Goal: Transaction & Acquisition: Register for event/course

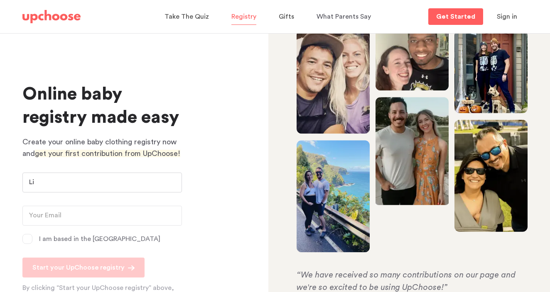
type input "L"
type input "Lily lamb"
type input "l"
click at [88, 180] on input "Lily lamb" at bounding box center [101, 183] width 159 height 20
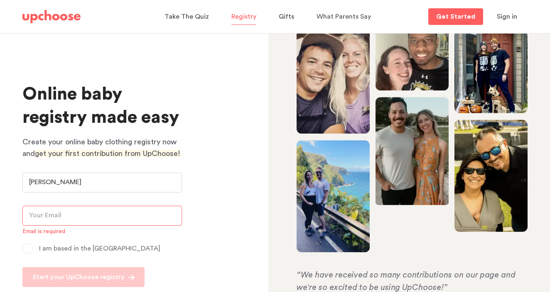
type input "Lily Lamb"
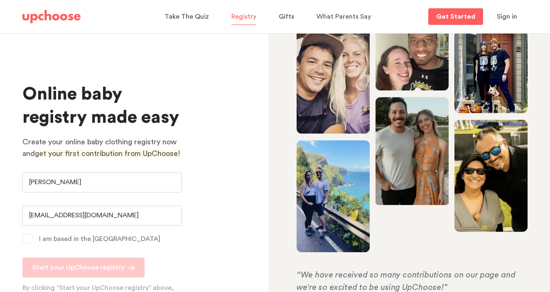
type input "[EMAIL_ADDRESS][DOMAIN_NAME]"
click at [14, 219] on div "Online baby registry made easy Create your online baby clothing registry now an…" at bounding box center [134, 162] width 268 height 259
click at [23, 239] on span at bounding box center [27, 239] width 10 height 10
click at [0, 0] on input "I am based in the US" at bounding box center [0, 0] width 0 height 0
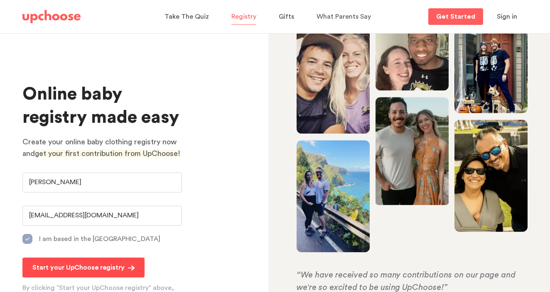
click at [78, 270] on p "Start your UpChoose registry" at bounding box center [78, 268] width 92 height 10
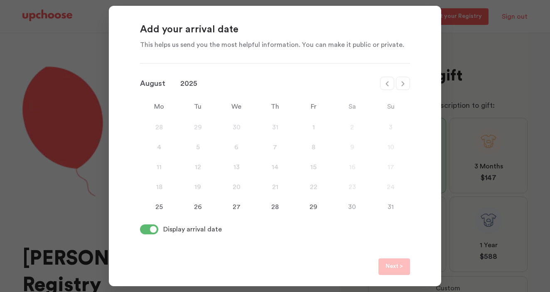
click at [401, 83] on icon at bounding box center [402, 84] width 7 height 7
click at [404, 85] on icon at bounding box center [402, 84] width 7 height 7
select select "November"
click at [391, 145] on div "9" at bounding box center [390, 147] width 39 height 10
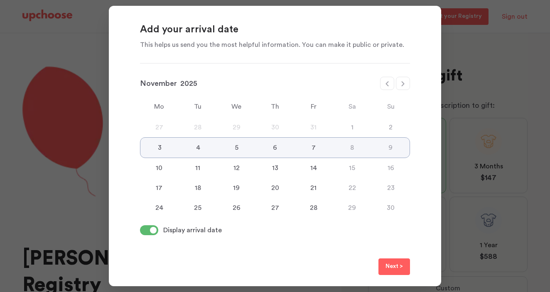
click at [391, 265] on p "Next >" at bounding box center [393, 267] width 17 height 10
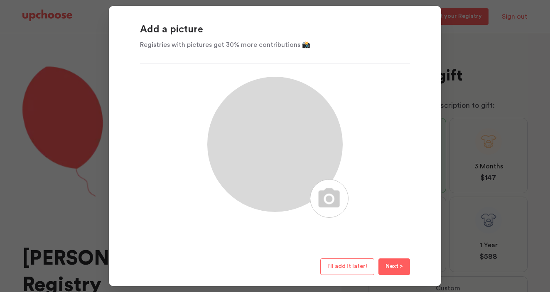
click at [328, 201] on label at bounding box center [329, 198] width 39 height 39
click at [329, 182] on input "file" at bounding box center [333, 181] width 8 height 2
type input "C:\fakepath\3.jpg"
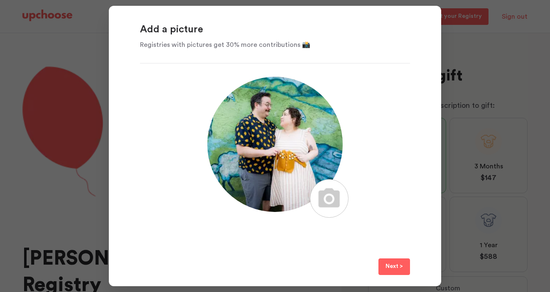
click at [393, 265] on p "Next >" at bounding box center [393, 267] width 17 height 10
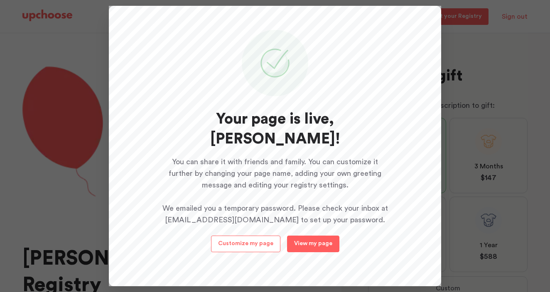
click at [317, 242] on p "View my page" at bounding box center [313, 244] width 38 height 6
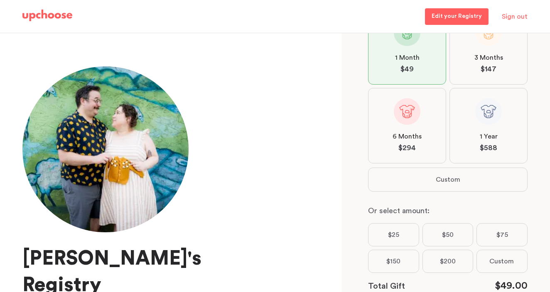
scroll to position [39, 0]
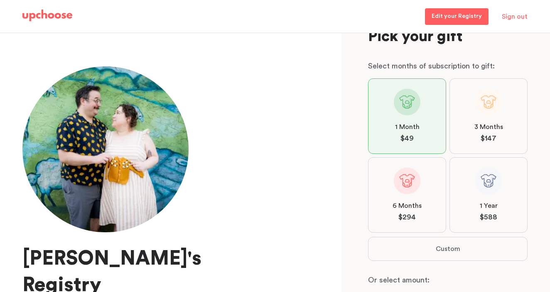
click at [488, 198] on label "1 Year $ 588" at bounding box center [488, 195] width 78 height 76
click at [0, 0] on input "1 Year $ 588" at bounding box center [0, 0] width 0 height 0
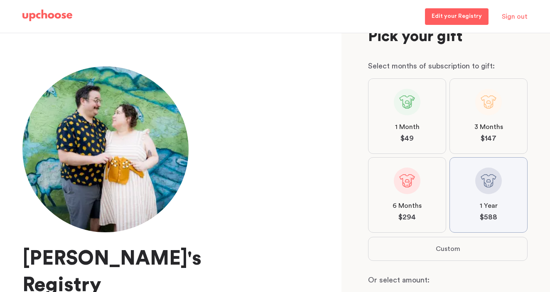
scroll to position [168, 0]
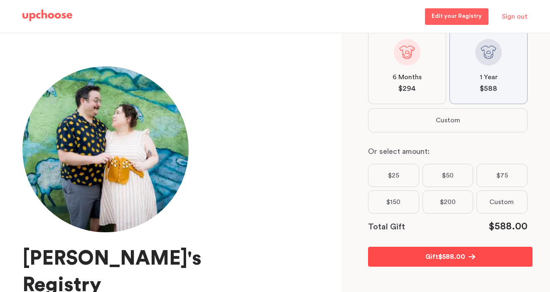
click at [433, 257] on p "Gift" at bounding box center [431, 257] width 13 height 10
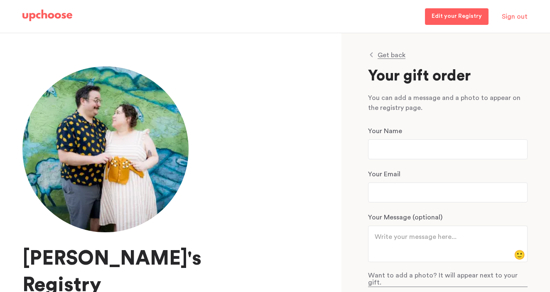
scroll to position [0, 0]
click at [395, 55] on p "Get back" at bounding box center [391, 55] width 28 height 7
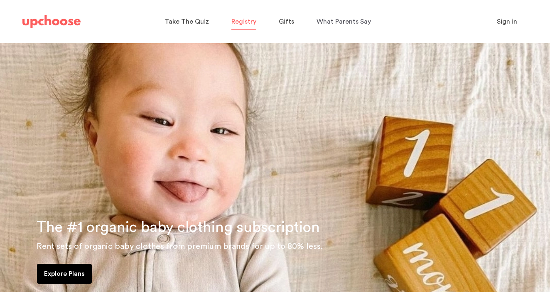
click at [250, 25] on span "Registry" at bounding box center [243, 21] width 25 height 7
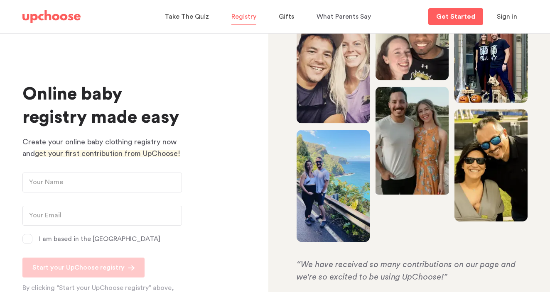
click at [509, 18] on span "Sign in" at bounding box center [507, 16] width 20 height 7
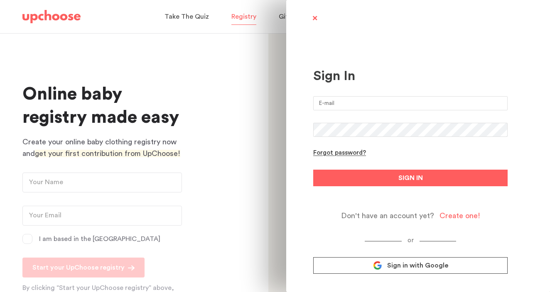
type input "[EMAIL_ADDRESS][DOMAIN_NAME]"
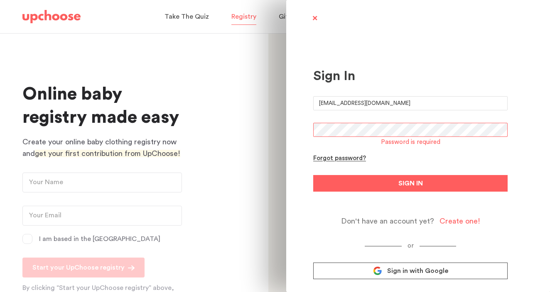
click at [313, 19] on span at bounding box center [314, 19] width 10 height 10
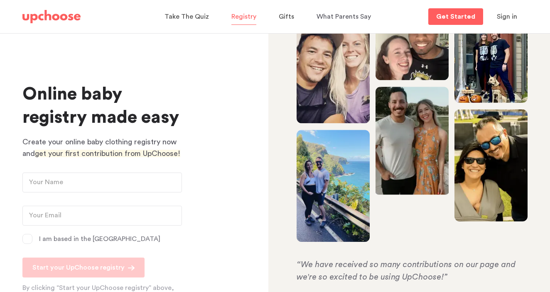
click at [51, 19] on img at bounding box center [51, 16] width 58 height 13
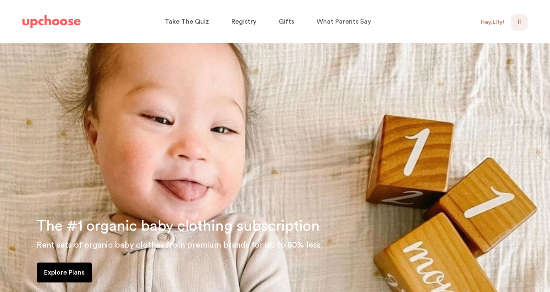
scroll to position [138, 0]
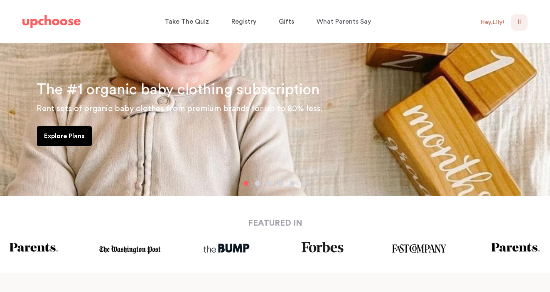
click at [71, 136] on p "Explore Plans" at bounding box center [64, 136] width 41 height 10
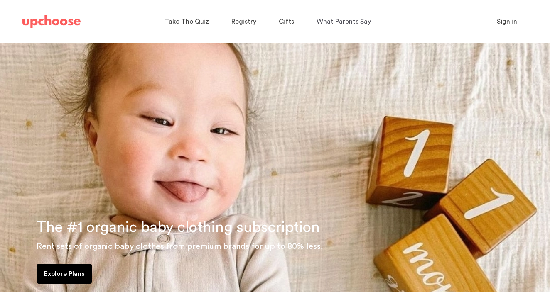
click at [510, 22] on span "Sign in" at bounding box center [507, 21] width 20 height 7
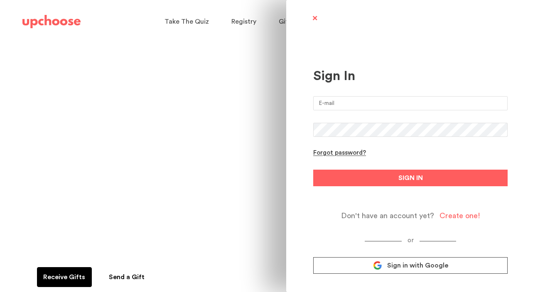
type input "lilyannelamb@gmail.com"
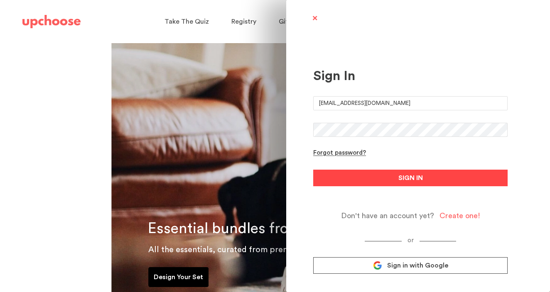
click at [404, 178] on span "SIGN IN" at bounding box center [410, 178] width 24 height 10
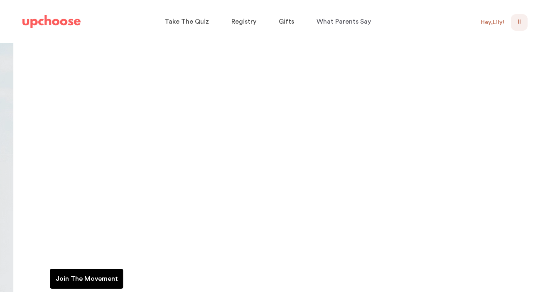
click at [515, 23] on div "LL 0" at bounding box center [519, 22] width 17 height 17
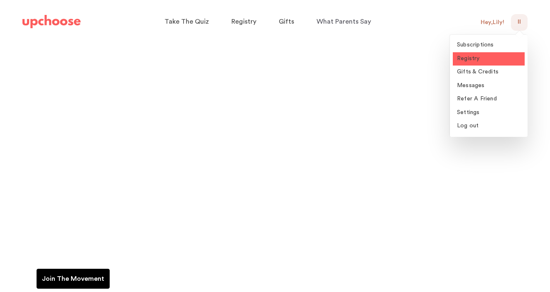
click at [469, 56] on span "Registry" at bounding box center [468, 59] width 23 height 6
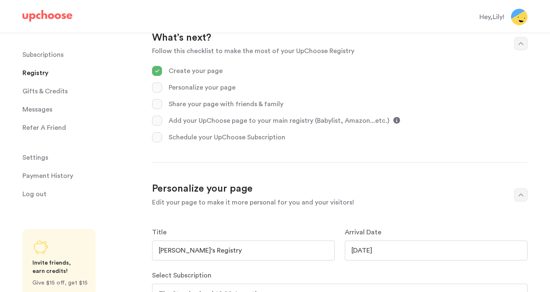
scroll to position [211, 0]
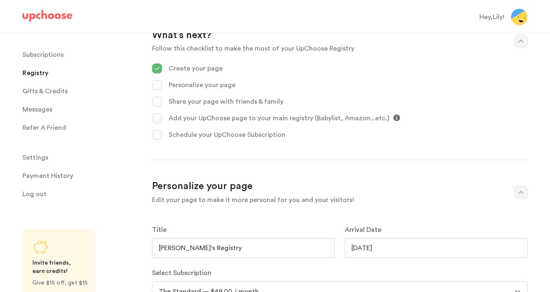
click at [393, 115] on icon at bounding box center [396, 118] width 7 height 7
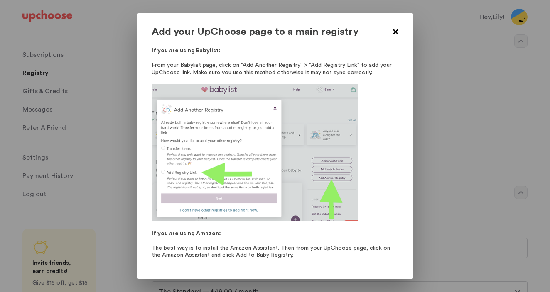
click at [395, 32] on span at bounding box center [395, 32] width 10 height 10
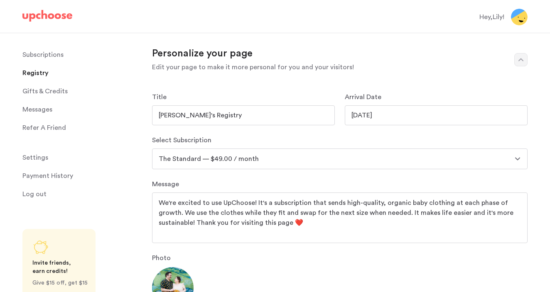
scroll to position [346, 0]
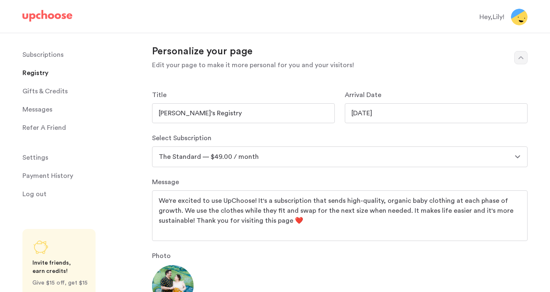
click at [176, 113] on input "Lily's Registry" at bounding box center [243, 113] width 183 height 20
type input "Lily & Scotts Clothing Registry"
click at [364, 112] on input "11/03/2025" at bounding box center [436, 113] width 183 height 20
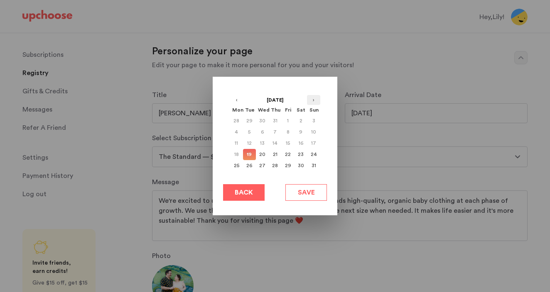
click at [314, 102] on button "›" at bounding box center [313, 100] width 13 height 10
click at [301, 133] on div "8" at bounding box center [300, 132] width 13 height 11
click at [310, 133] on div "9" at bounding box center [313, 132] width 13 height 11
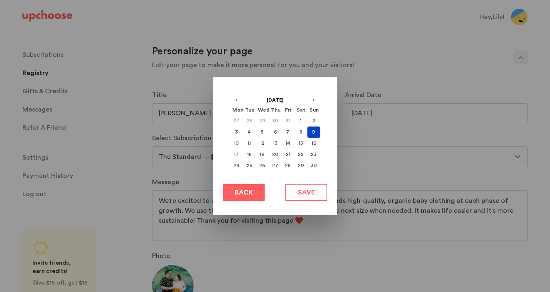
click at [298, 191] on span "Save" at bounding box center [306, 193] width 17 height 10
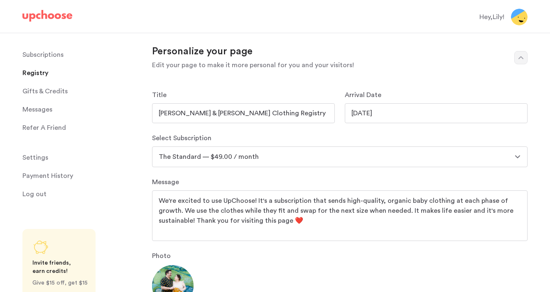
type input "11/09/2025"
click at [160, 200] on textarea "We're excited to use UpChoose! It's a subscription that sends high-quality, org…" at bounding box center [340, 216] width 362 height 40
click at [406, 212] on textarea "We're excited to use UpChoose! It's a subscription that sends high-quality, org…" at bounding box center [340, 216] width 362 height 40
drag, startPoint x: 491, startPoint y: 221, endPoint x: 247, endPoint y: 223, distance: 243.3
click at [247, 223] on textarea "We're excited to use UpChoose! It's a subscription that sends high-quality, org…" at bounding box center [340, 216] width 362 height 40
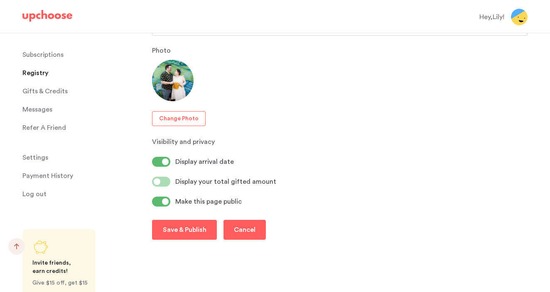
scroll to position [551, 0]
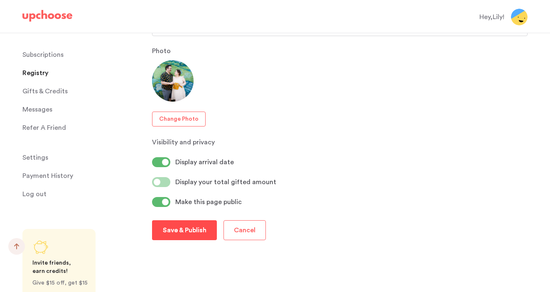
type textarea "We're excited to use UpChoose! It's a subscription that sends high-quality, org…"
click at [180, 230] on p "Save & Publish" at bounding box center [185, 230] width 44 height 10
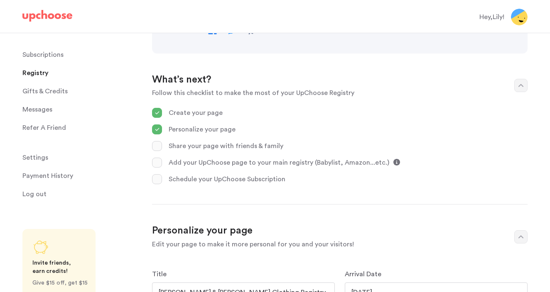
scroll to position [174, 0]
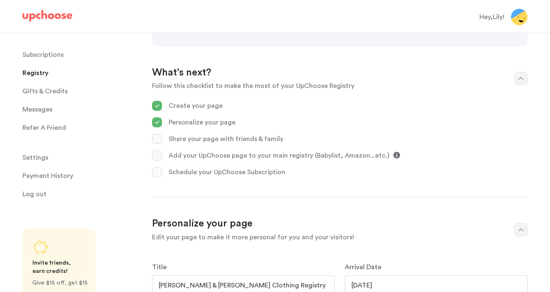
click at [393, 154] on icon at bounding box center [396, 155] width 7 height 7
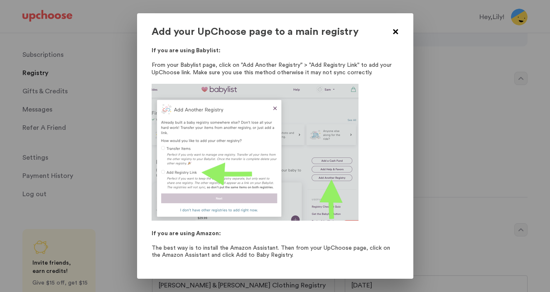
click at [438, 144] on div at bounding box center [275, 146] width 550 height 292
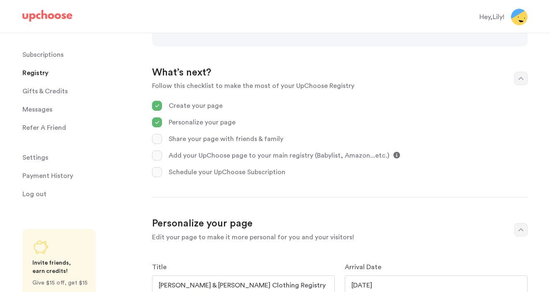
click at [393, 152] on icon at bounding box center [396, 155] width 7 height 7
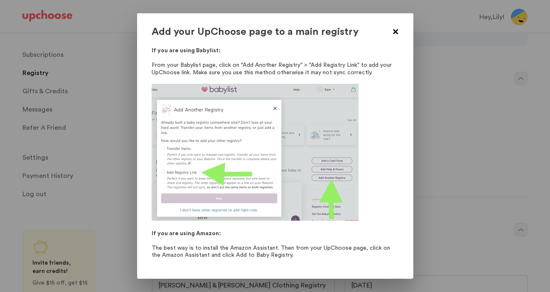
click at [433, 139] on div at bounding box center [275, 146] width 550 height 292
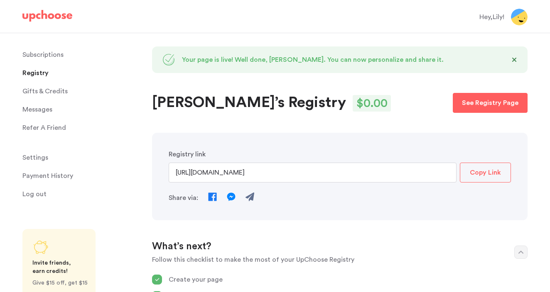
scroll to position [0, 0]
click at [306, 171] on input "https://www.upchoose.com/gift/11465/lilylamb" at bounding box center [313, 173] width 288 height 20
click at [487, 174] on p "Copy Link" at bounding box center [485, 173] width 31 height 10
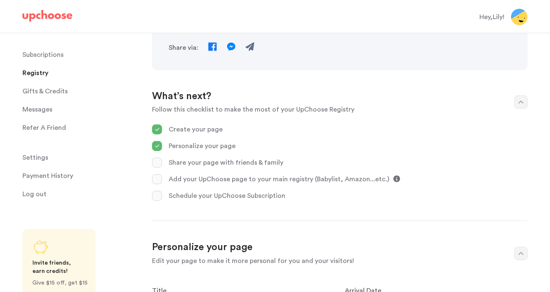
scroll to position [147, 0]
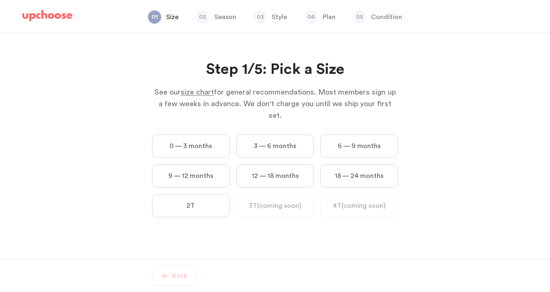
click at [199, 135] on label "0 — 3 months" at bounding box center [191, 146] width 78 height 23
click at [0, 0] on months "0 — 3 months" at bounding box center [0, 0] width 0 height 0
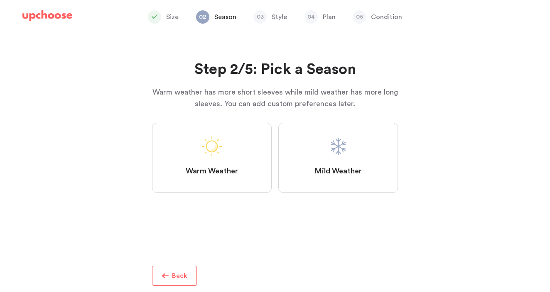
click at [343, 166] on span "Mild Weather" at bounding box center [337, 171] width 47 height 10
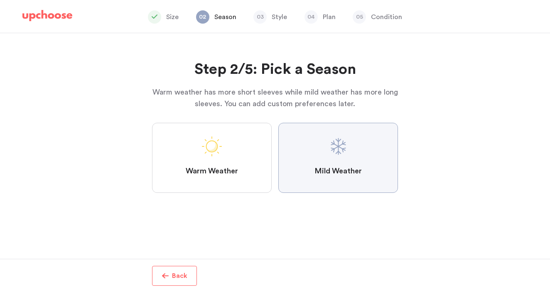
click at [0, 0] on Weather "Mild Weather" at bounding box center [0, 0] width 0 height 0
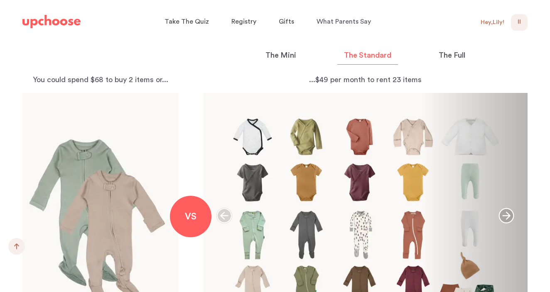
scroll to position [893, 0]
click at [284, 60] on p "The Mini" at bounding box center [280, 55] width 31 height 11
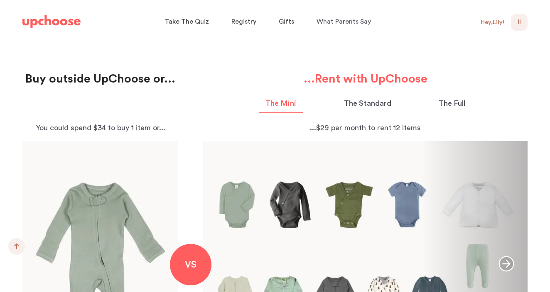
scroll to position [843, 0]
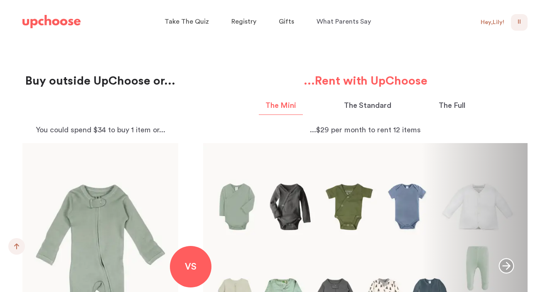
click at [379, 111] on p "The Standard" at bounding box center [367, 105] width 47 height 11
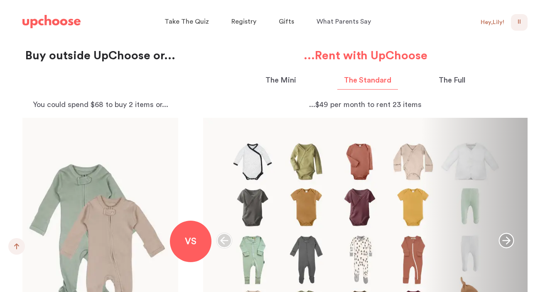
scroll to position [864, 0]
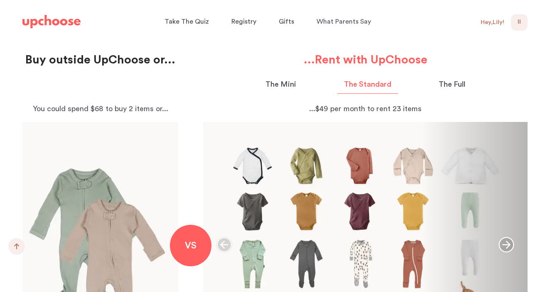
click at [461, 88] on p "The Full" at bounding box center [451, 84] width 27 height 11
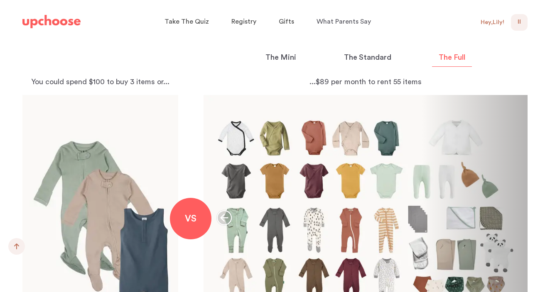
scroll to position [881, 0]
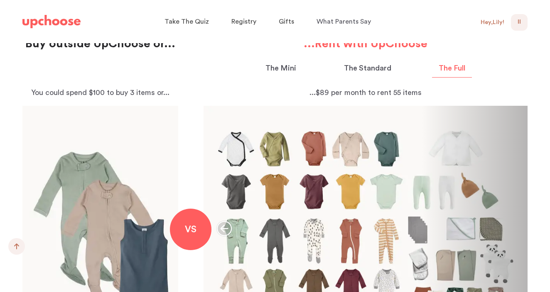
click at [355, 71] on p "The Standard" at bounding box center [367, 68] width 47 height 11
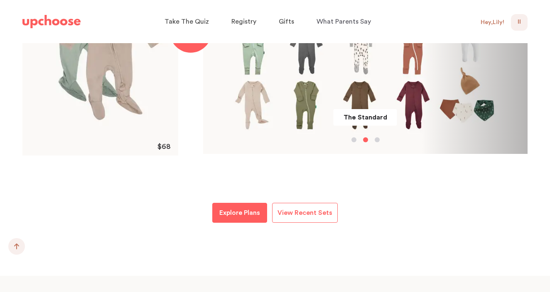
scroll to position [1080, 0]
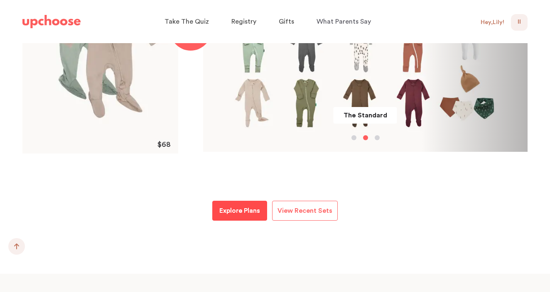
click at [231, 215] on p "Explore Plans" at bounding box center [239, 211] width 41 height 10
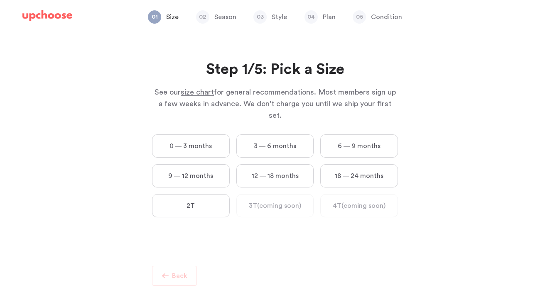
click at [202, 137] on label "0 — 3 months" at bounding box center [191, 146] width 78 height 23
click at [0, 0] on months "0 — 3 months" at bounding box center [0, 0] width 0 height 0
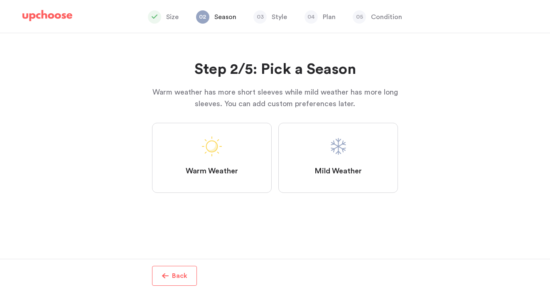
click at [325, 161] on label "Mild Weather" at bounding box center [338, 158] width 120 height 70
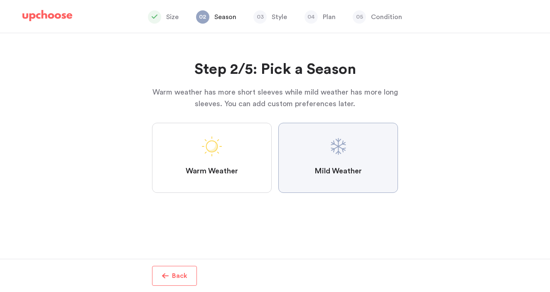
click at [0, 0] on Weather "Mild Weather" at bounding box center [0, 0] width 0 height 0
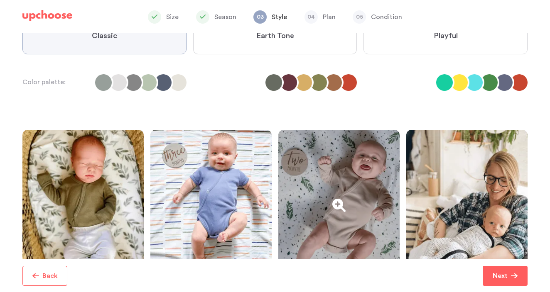
scroll to position [71, 0]
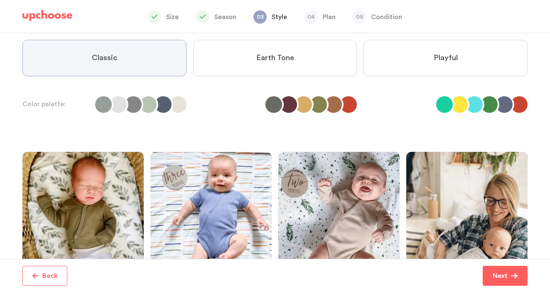
click at [299, 54] on label "Earth Tone" at bounding box center [275, 58] width 164 height 37
click at [0, 0] on Tone "Earth Tone" at bounding box center [0, 0] width 0 height 0
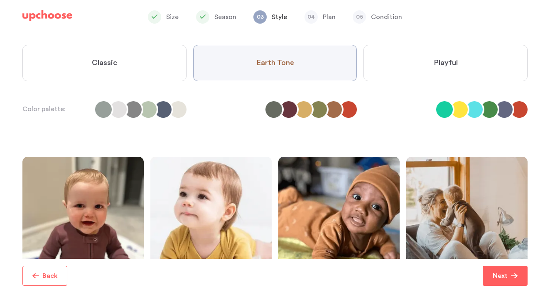
scroll to position [62, 0]
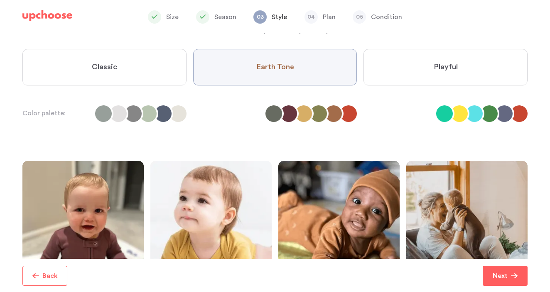
click at [452, 65] on span "Playful" at bounding box center [445, 67] width 24 height 10
click at [0, 0] on input "Playful" at bounding box center [0, 0] width 0 height 0
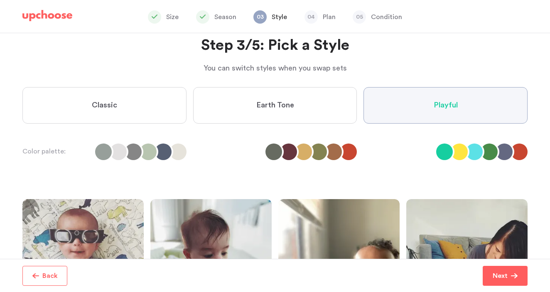
scroll to position [0, 0]
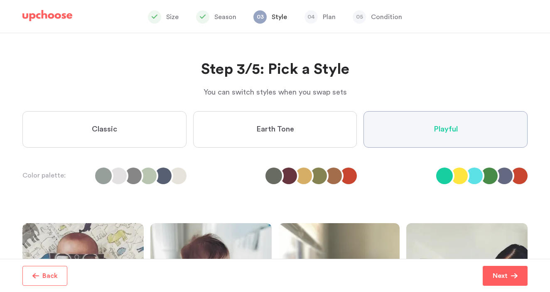
click at [244, 138] on label "Earth Tone" at bounding box center [275, 129] width 164 height 37
click at [0, 0] on Tone "Earth Tone" at bounding box center [0, 0] width 0 height 0
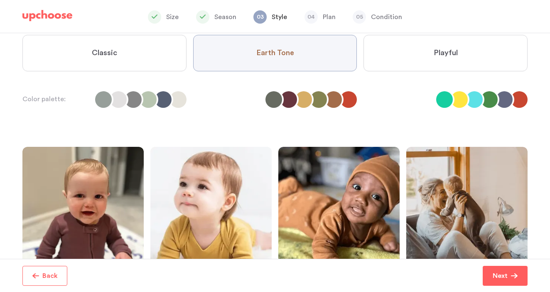
scroll to position [132, 0]
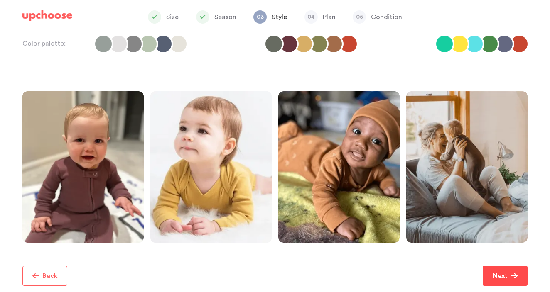
click at [499, 274] on p "Next" at bounding box center [499, 276] width 15 height 10
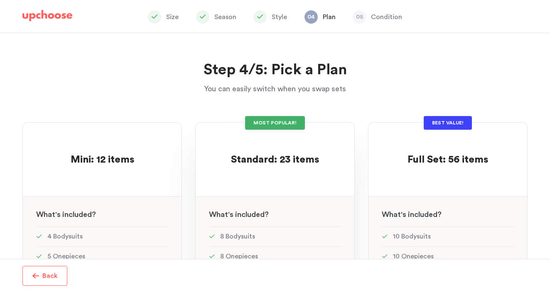
click at [288, 179] on div at bounding box center [275, 175] width 132 height 16
